Goal: Information Seeking & Learning: Learn about a topic

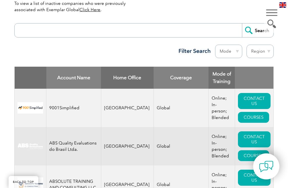
scroll to position [229, 0]
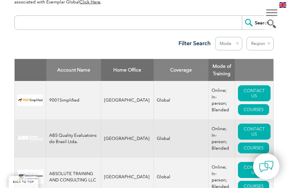
click at [113, 16] on input "search" at bounding box center [129, 23] width 224 height 14
type input "lms"
click at [256, 16] on input "Search" at bounding box center [257, 23] width 31 height 14
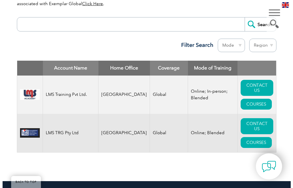
scroll to position [257, 0]
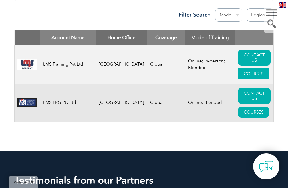
click at [243, 75] on link "COURSES" at bounding box center [253, 73] width 31 height 11
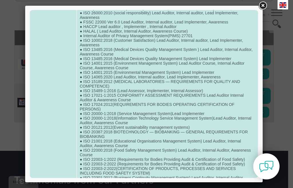
scroll to position [0, 0]
